Goal: Task Accomplishment & Management: Manage account settings

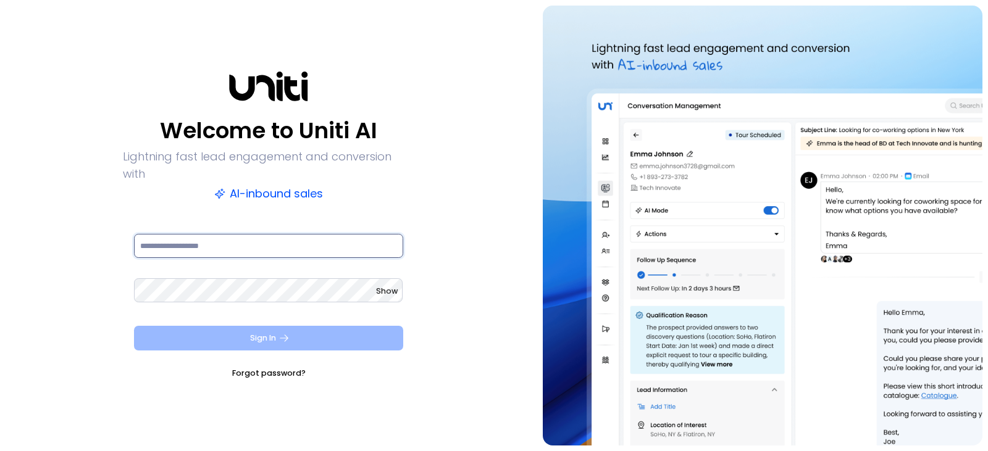
type input "**********"
click at [279, 333] on icon "submit" at bounding box center [284, 338] width 11 height 11
